Goal: Find specific page/section: Find specific page/section

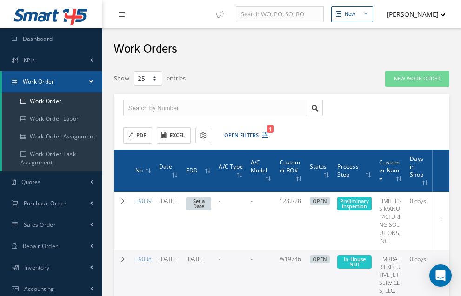
select select "25"
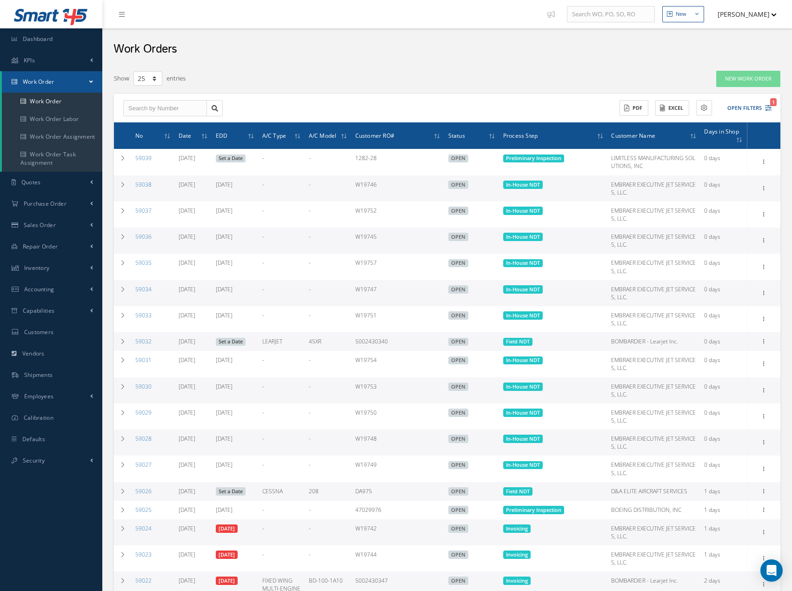
click at [460, 12] on button "[PERSON_NAME]" at bounding box center [743, 14] width 68 height 18
click at [460, 93] on link "Logout" at bounding box center [739, 95] width 74 height 16
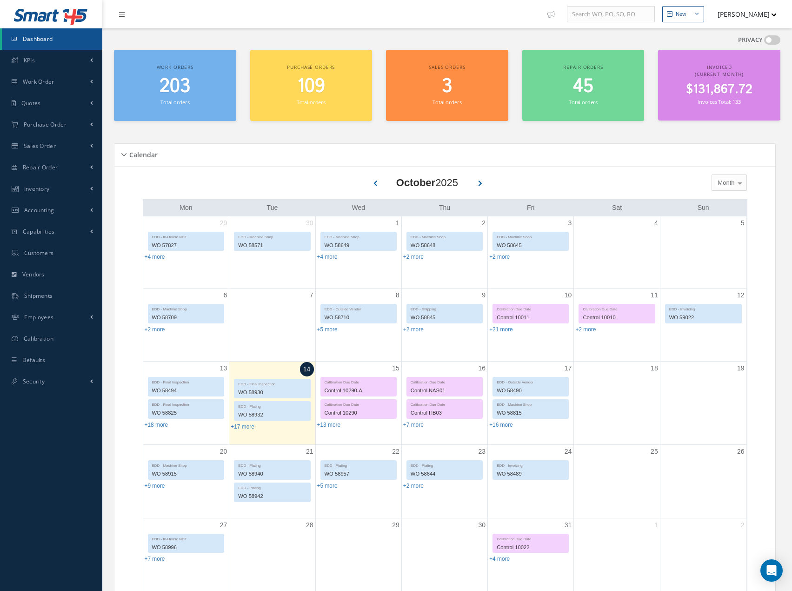
click at [178, 85] on span "203" at bounding box center [175, 86] width 31 height 27
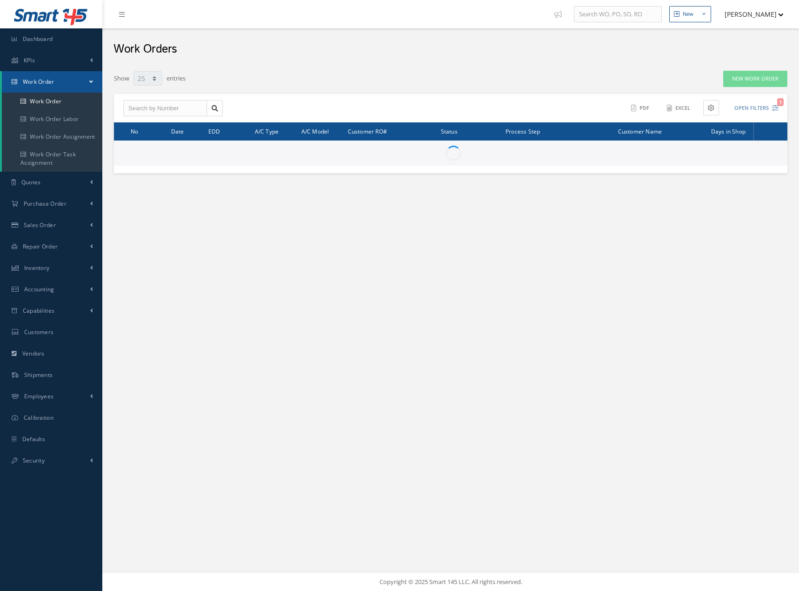
select select "25"
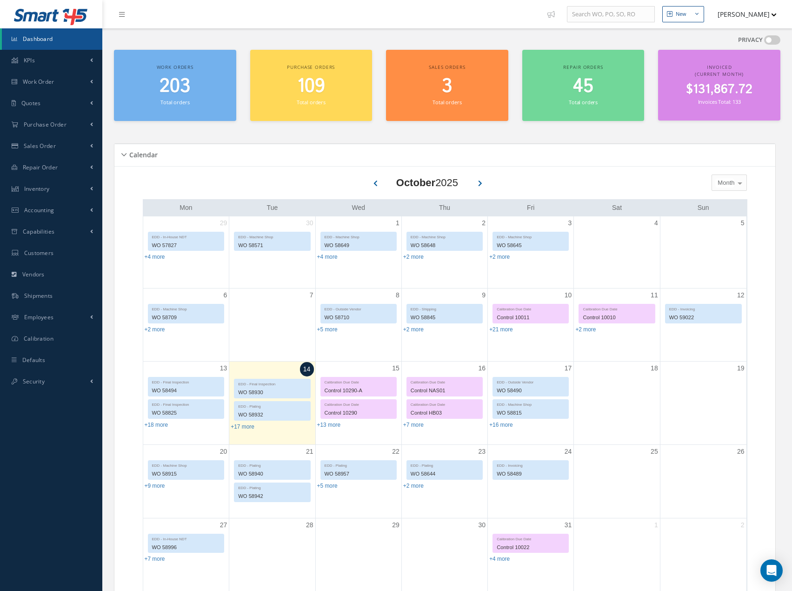
click at [177, 85] on span "203" at bounding box center [175, 86] width 31 height 27
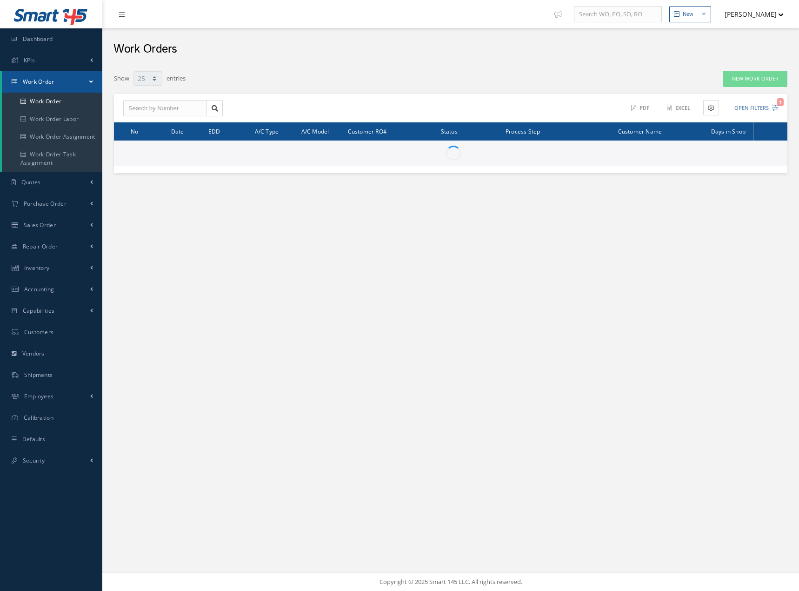
select select "25"
